Goal: Task Accomplishment & Management: Manage account settings

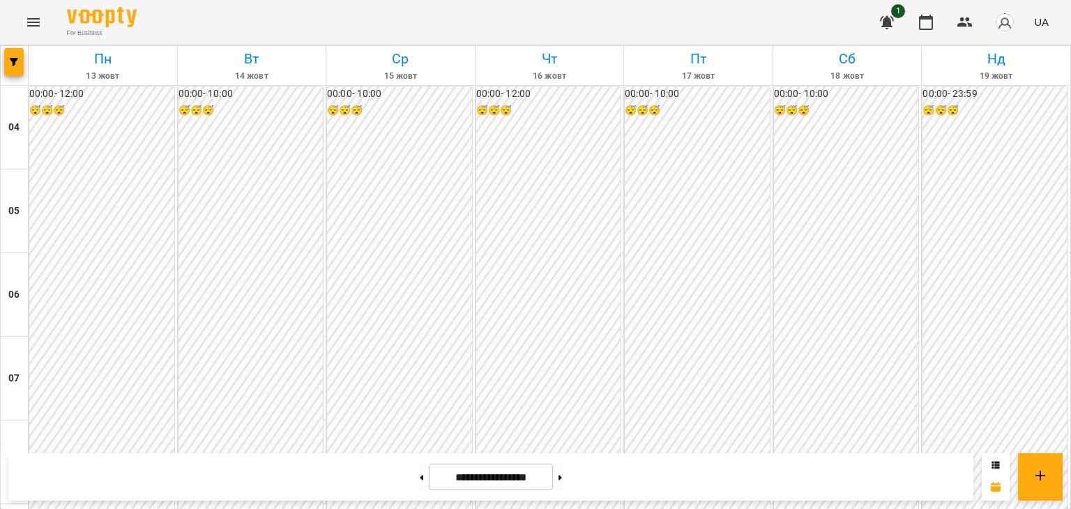
scroll to position [1092, 0]
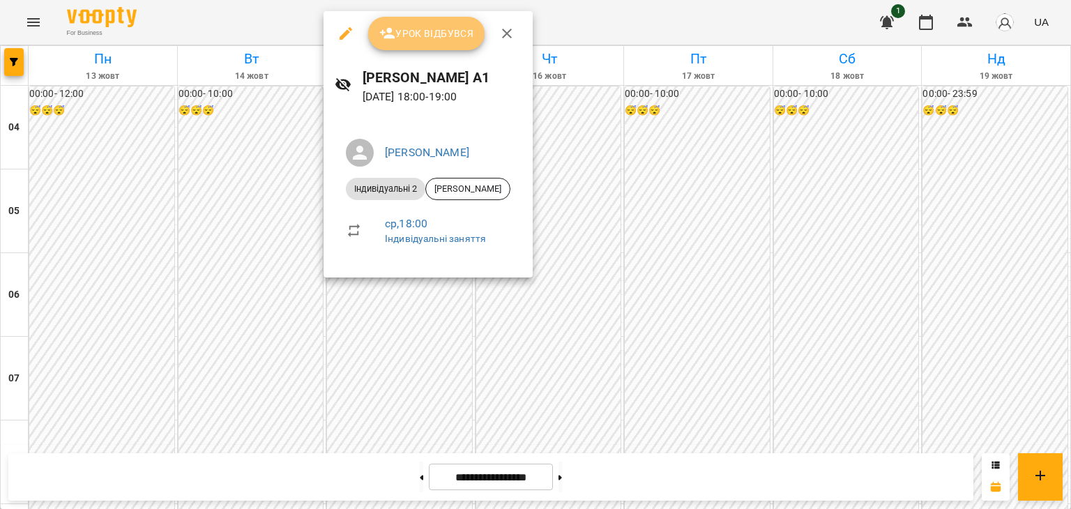
click at [421, 25] on span "Урок відбувся" at bounding box center [426, 33] width 95 height 17
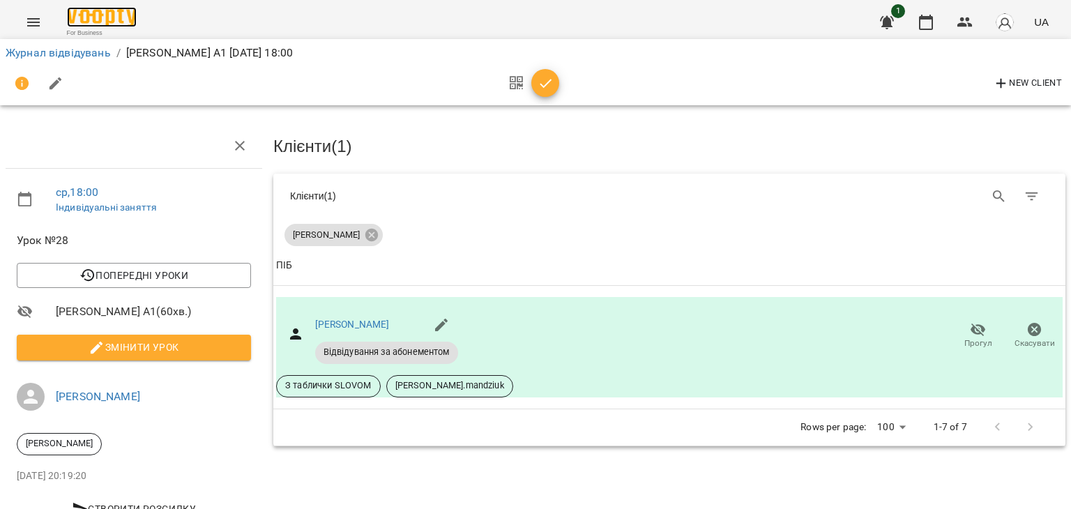
click at [129, 20] on img at bounding box center [102, 17] width 70 height 20
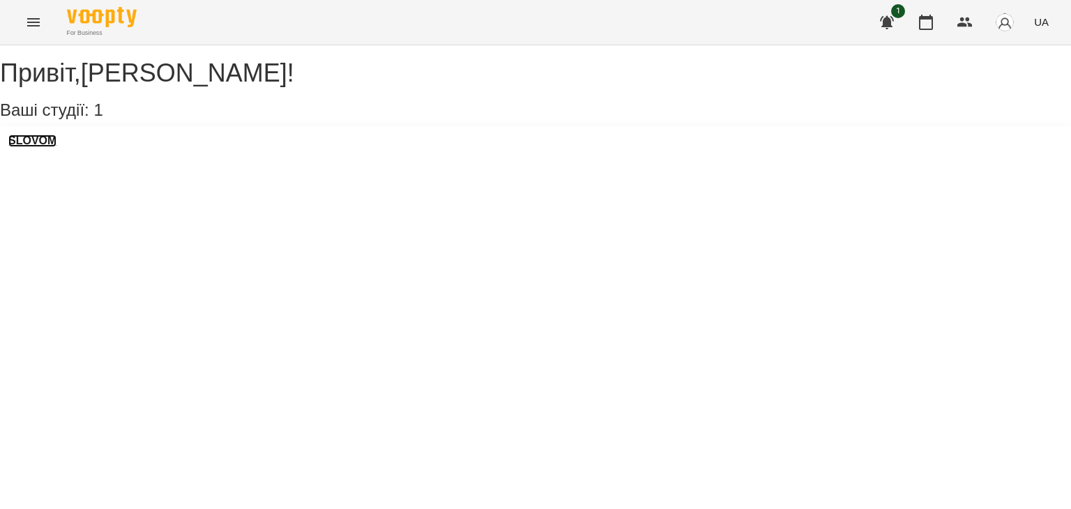
click at [39, 147] on h3 "SLOVOM" at bounding box center [32, 141] width 48 height 13
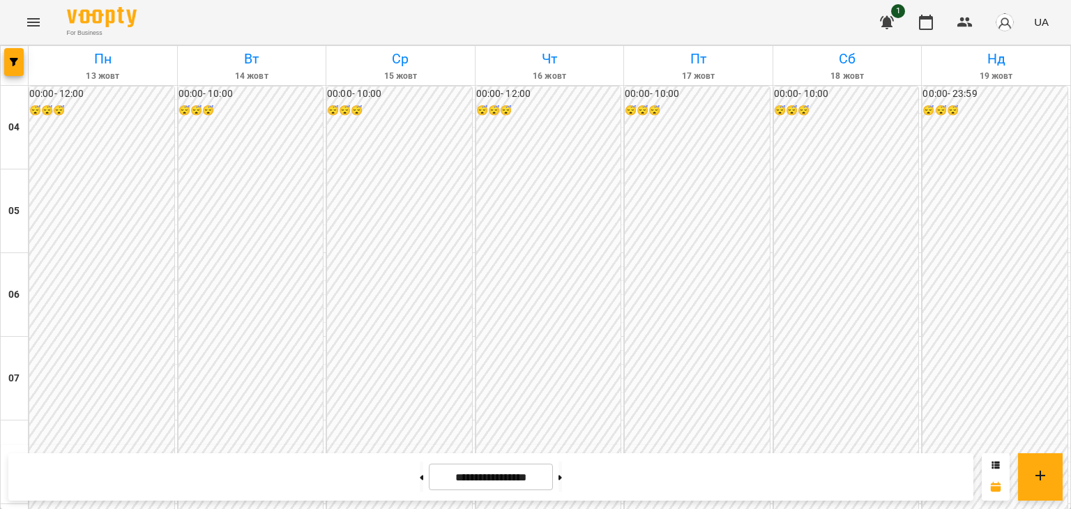
scroll to position [1083, 0]
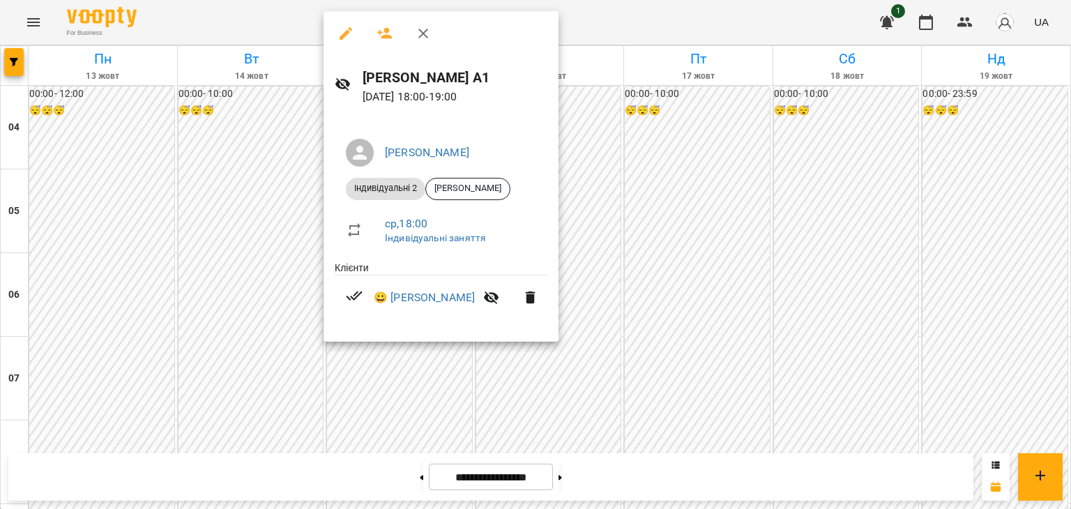
click at [230, 187] on div at bounding box center [535, 254] width 1071 height 509
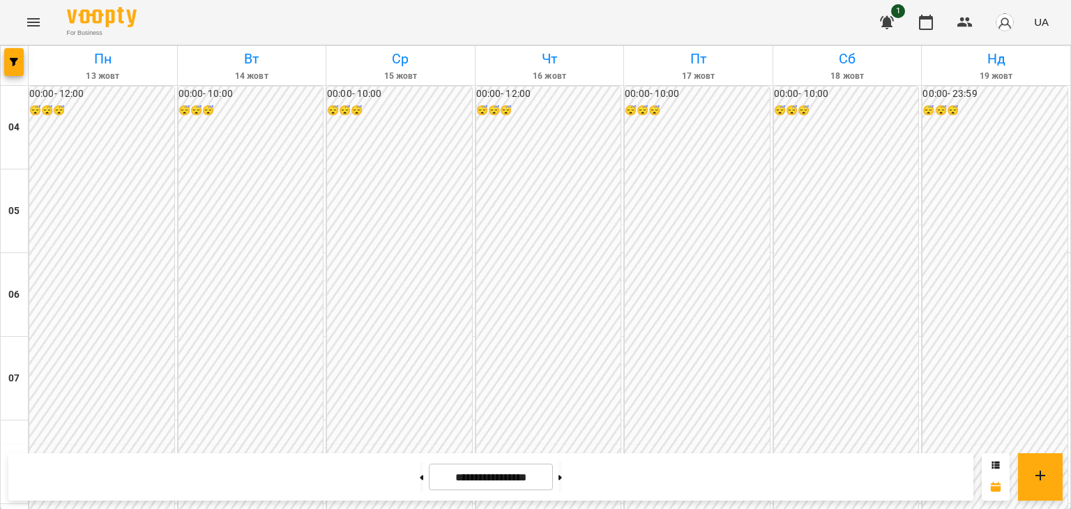
scroll to position [1081, 0]
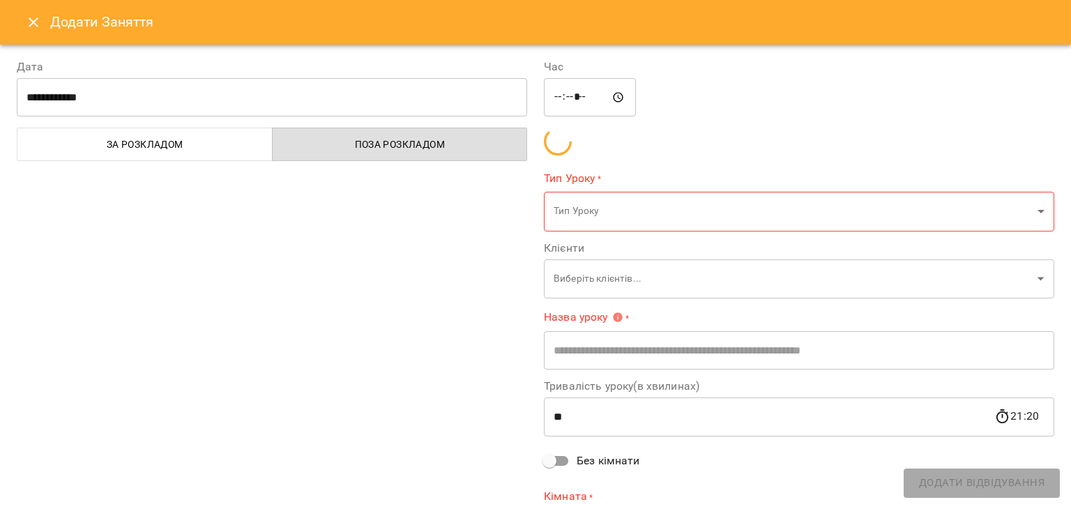
type input "**********"
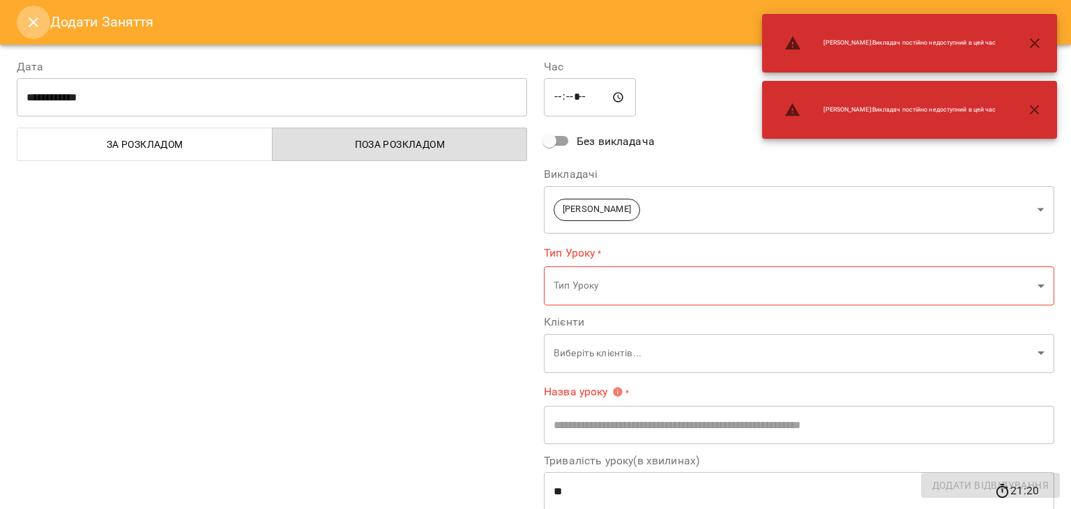
click at [32, 17] on icon "Close" at bounding box center [33, 22] width 17 height 17
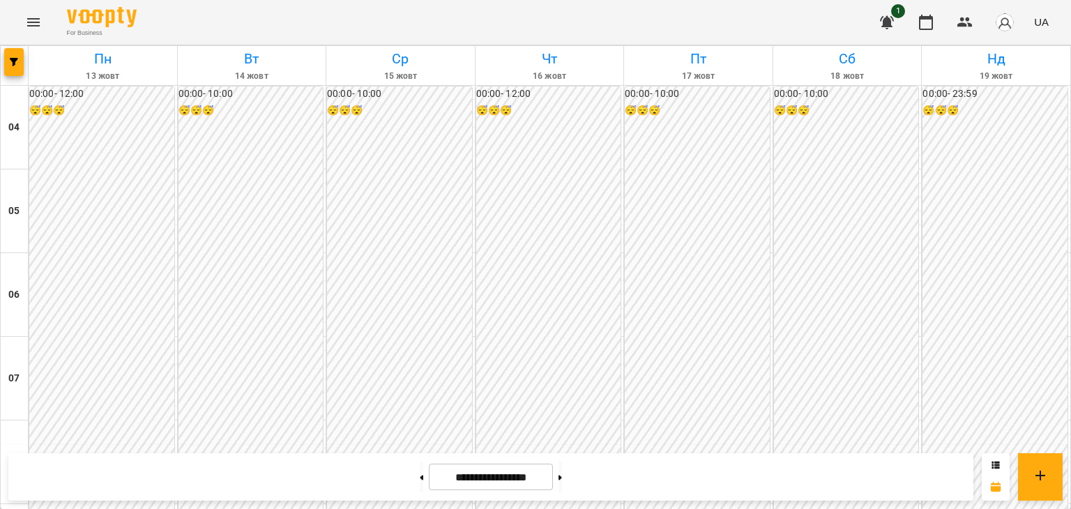
scroll to position [1137, 0]
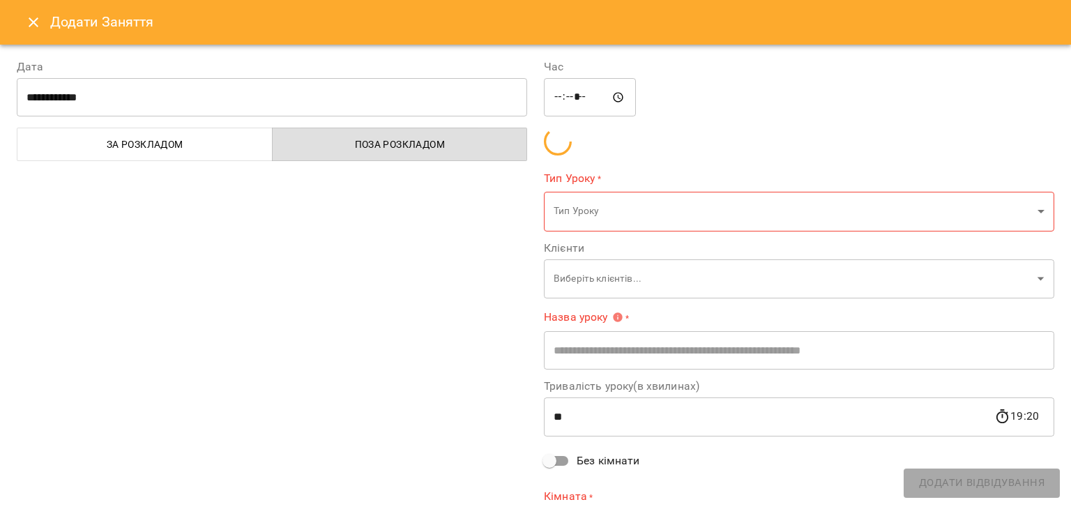
type input "**********"
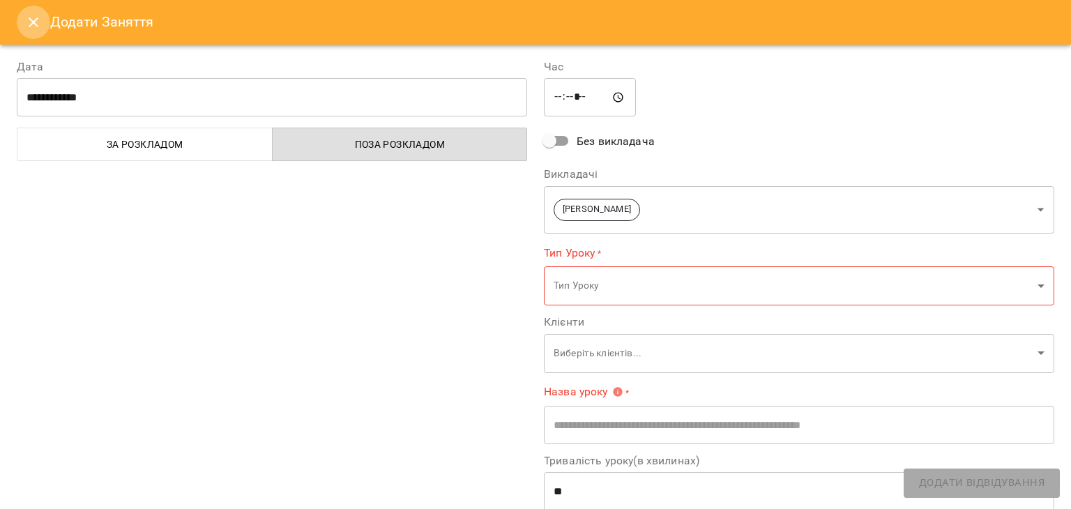
click at [36, 29] on icon "Close" at bounding box center [33, 22] width 17 height 17
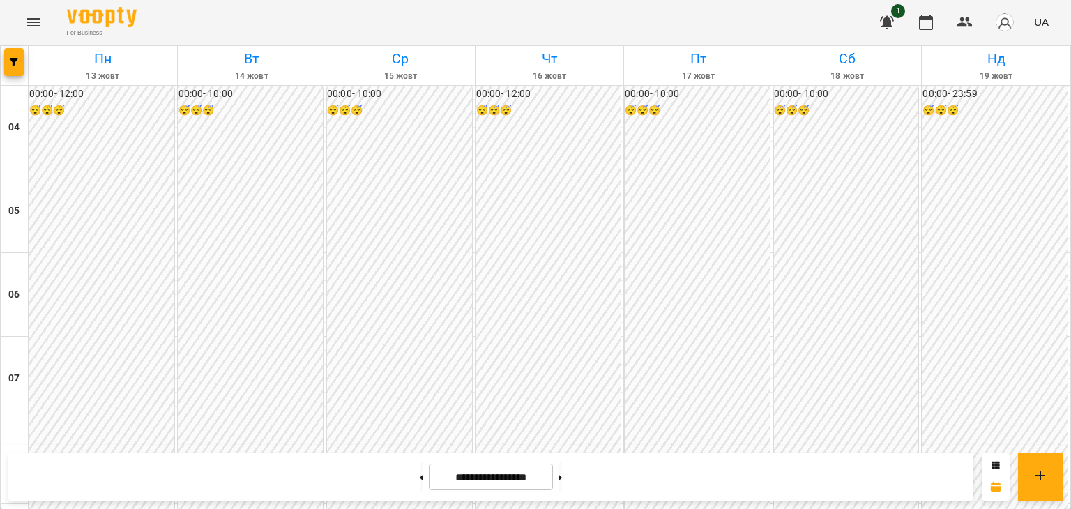
scroll to position [996, 0]
